Goal: Task Accomplishment & Management: Use online tool/utility

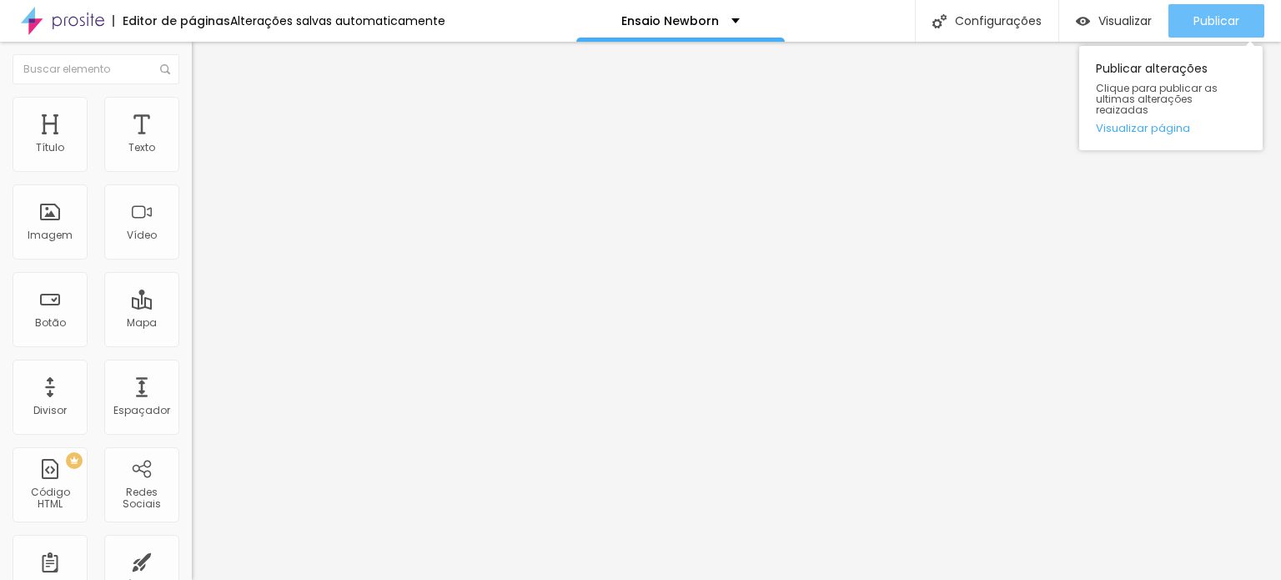
click at [1221, 9] on div "Publicar" at bounding box center [1216, 20] width 46 height 33
click at [1214, 28] on div "Publicar" at bounding box center [1216, 20] width 46 height 33
click at [1223, 18] on span "Publicar" at bounding box center [1216, 20] width 46 height 13
click at [1200, 35] on div "Publicar" at bounding box center [1216, 20] width 46 height 33
click at [1213, 12] on div "Publicar" at bounding box center [1216, 20] width 46 height 33
